Goal: Task Accomplishment & Management: Manage account settings

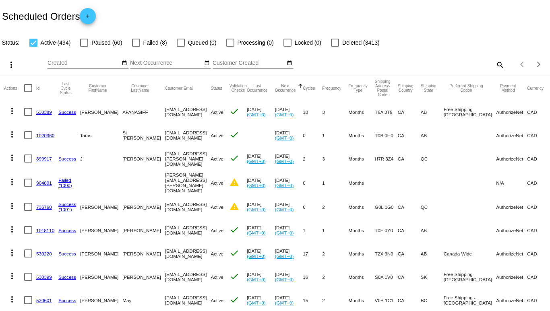
click at [504, 65] on div "Items per page: 20 1 - 20 of 494" at bounding box center [526, 64] width 45 height 23
click at [495, 65] on mat-icon "search" at bounding box center [500, 64] width 10 height 12
click at [423, 63] on input "Search" at bounding box center [435, 63] width 137 height 6
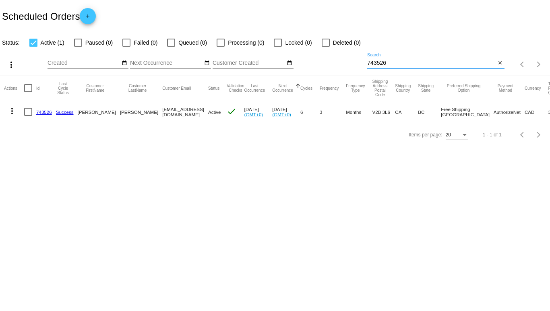
type input "743526"
drag, startPoint x: 167, startPoint y: 110, endPoint x: 127, endPoint y: 109, distance: 40.2
click at [127, 109] on mat-row "more_vert 743526 Success Rory Newsom tulasu@gmail.com Active check Oct 15 2025 …" at bounding box center [309, 111] width 611 height 23
copy mat-row "tulasu@gmail.com"
